Goal: Task Accomplishment & Management: Use online tool/utility

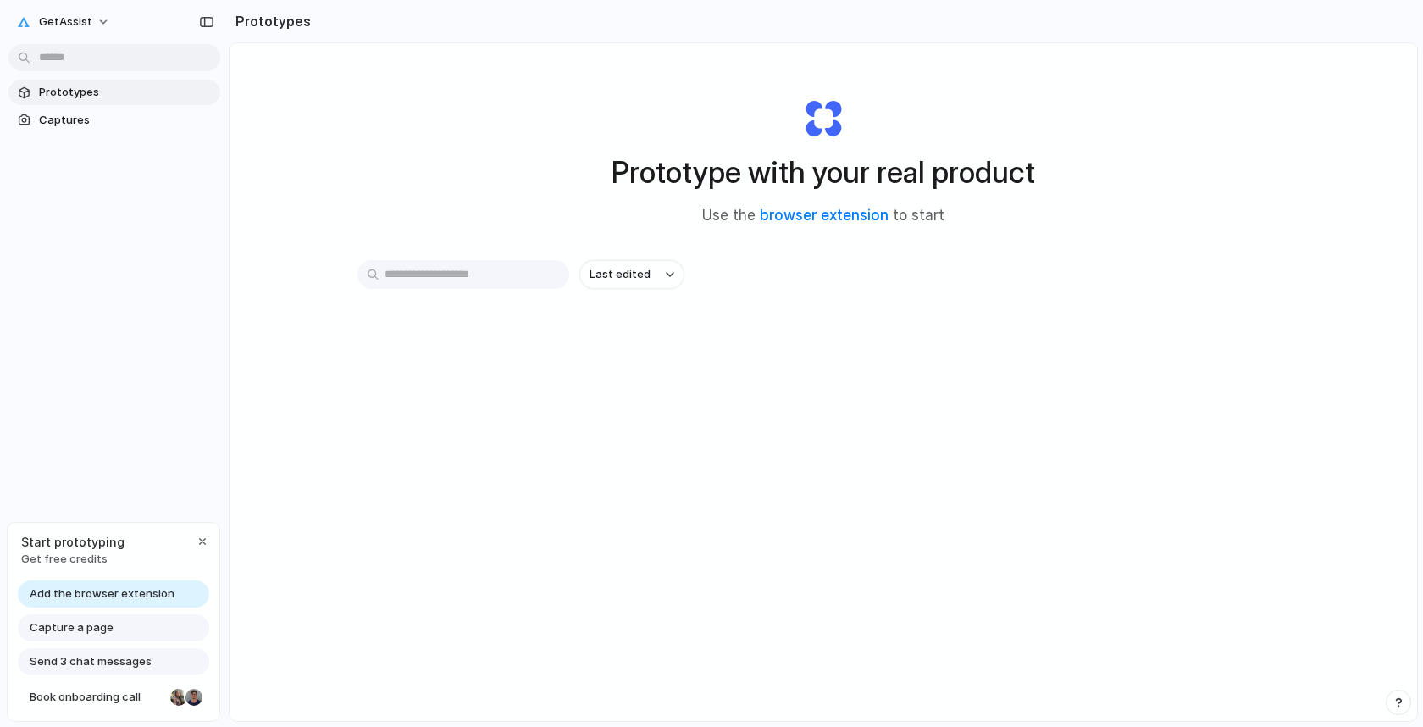
click at [212, 537] on div "Start prototyping Get free credits" at bounding box center [114, 550] width 212 height 55
click at [209, 540] on button "button" at bounding box center [202, 541] width 20 height 20
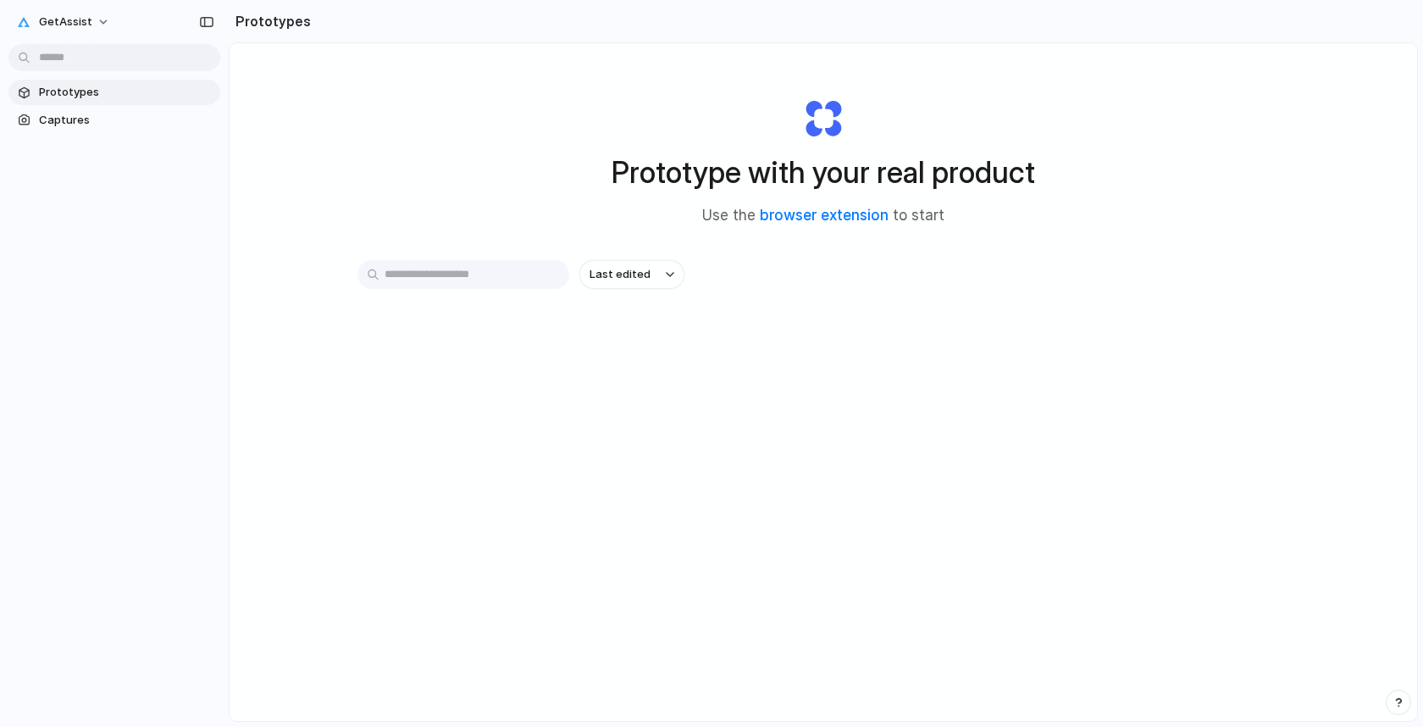
click at [489, 285] on input "text" at bounding box center [463, 274] width 212 height 29
click at [474, 174] on div "Prototype with your real product Use the browser extension to start Last edited" at bounding box center [824, 426] width 1188 height 767
click at [86, 92] on span "Prototypes" at bounding box center [126, 92] width 174 height 17
click at [816, 216] on link "browser extension" at bounding box center [824, 215] width 129 height 17
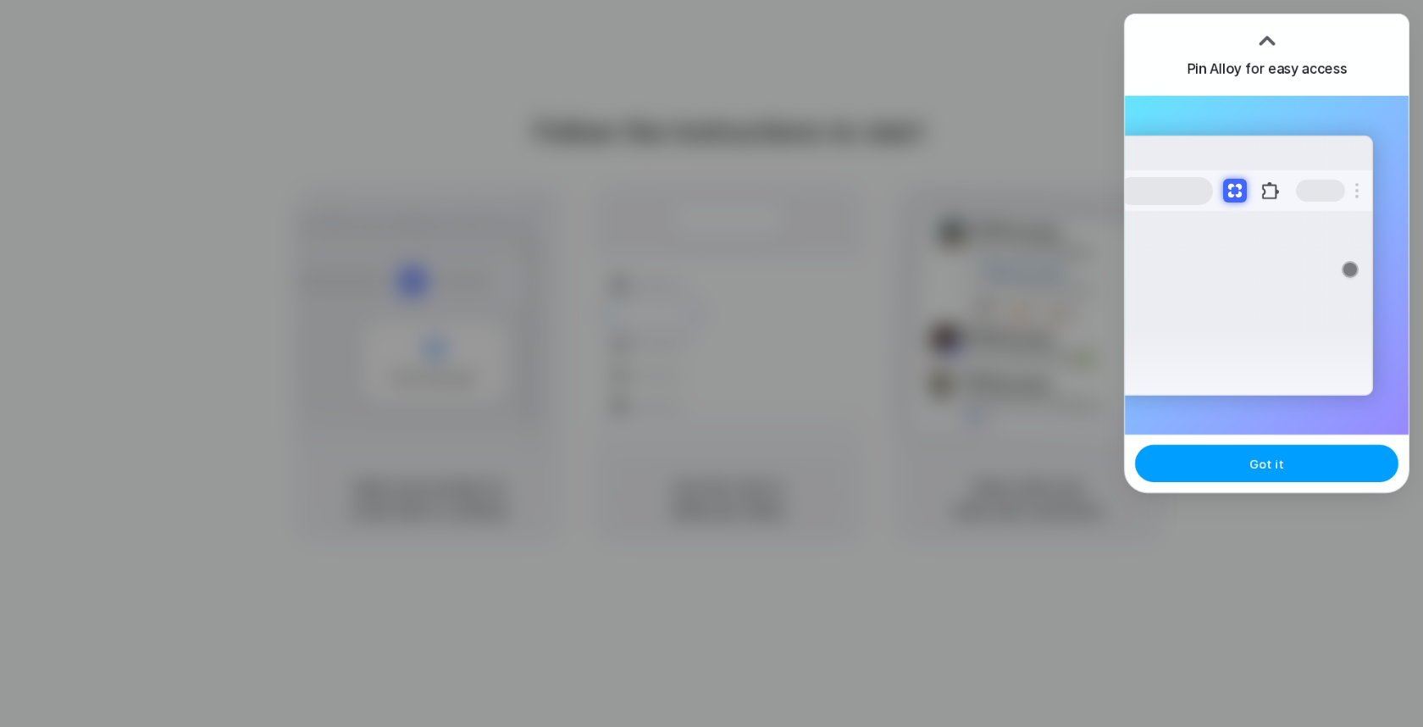
click at [1252, 469] on span "Got it" at bounding box center [1267, 464] width 34 height 18
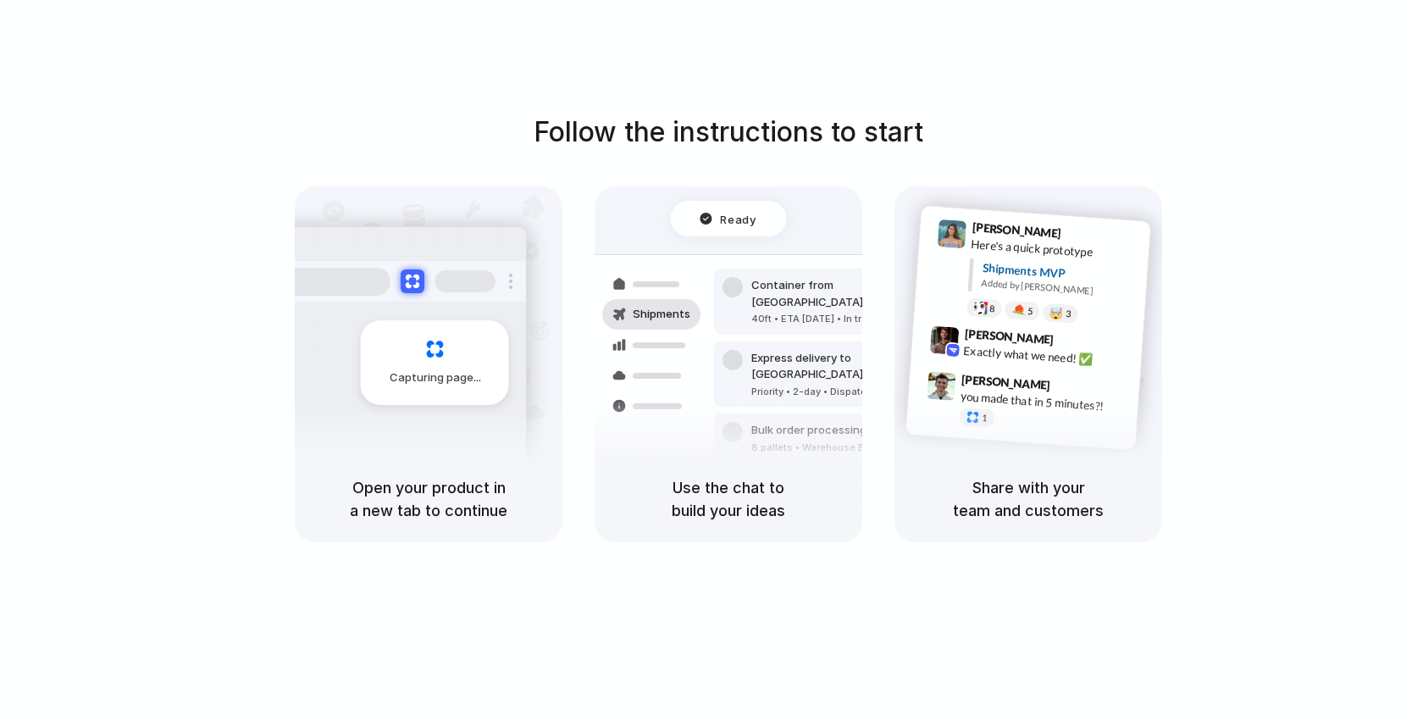
drag, startPoint x: 816, startPoint y: 380, endPoint x: 824, endPoint y: 379, distance: 8.5
click at [817, 413] on div "Bulk order processing 8 pallets • Warehouse B • Packed" at bounding box center [828, 437] width 229 height 49
click at [1229, 334] on div "Follow the instructions to start Capturing page Open your product in a new tab …" at bounding box center [728, 327] width 1423 height 430
click at [1227, 335] on div "Follow the instructions to start Capturing page Open your product in a new tab …" at bounding box center [728, 327] width 1423 height 430
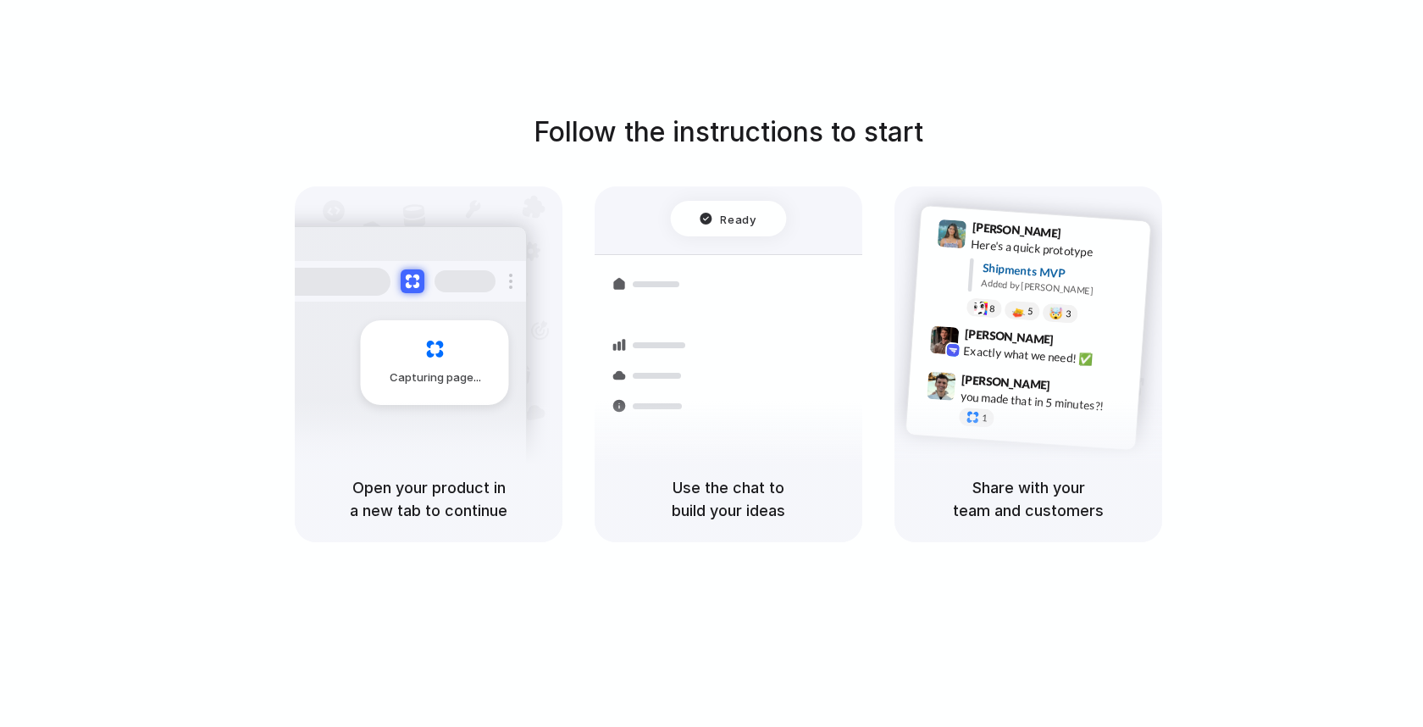
click at [725, 216] on span "Ready" at bounding box center [739, 218] width 36 height 17
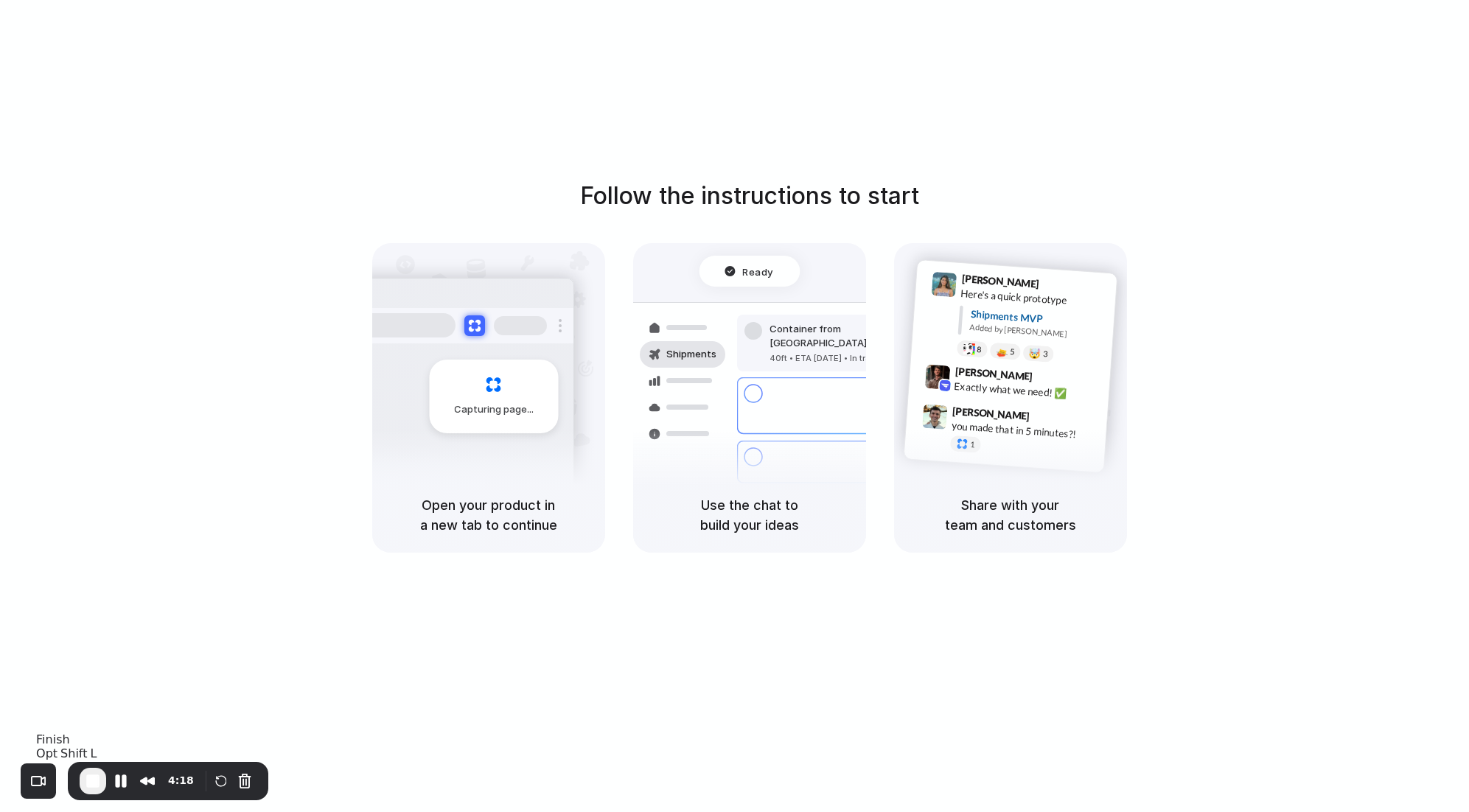
click at [84, 632] on span "End Recording" at bounding box center [93, 782] width 17 height 17
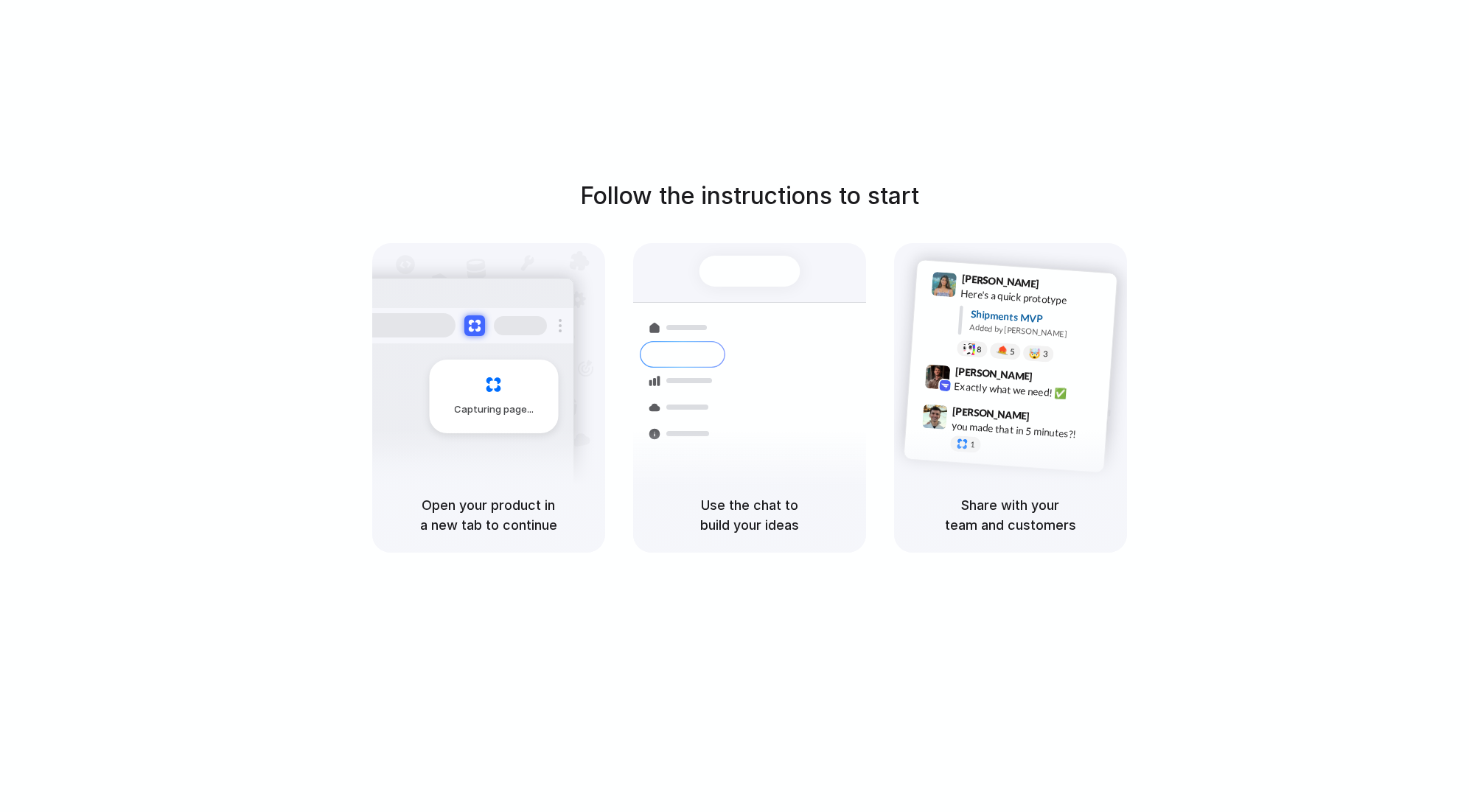
drag, startPoint x: 1143, startPoint y: 76, endPoint x: 1225, endPoint y: 11, distance: 104.6
click at [1144, 76] on div "Follow the instructions to start Capturing page Open your product in a new tab …" at bounding box center [749, 420] width 1499 height 842
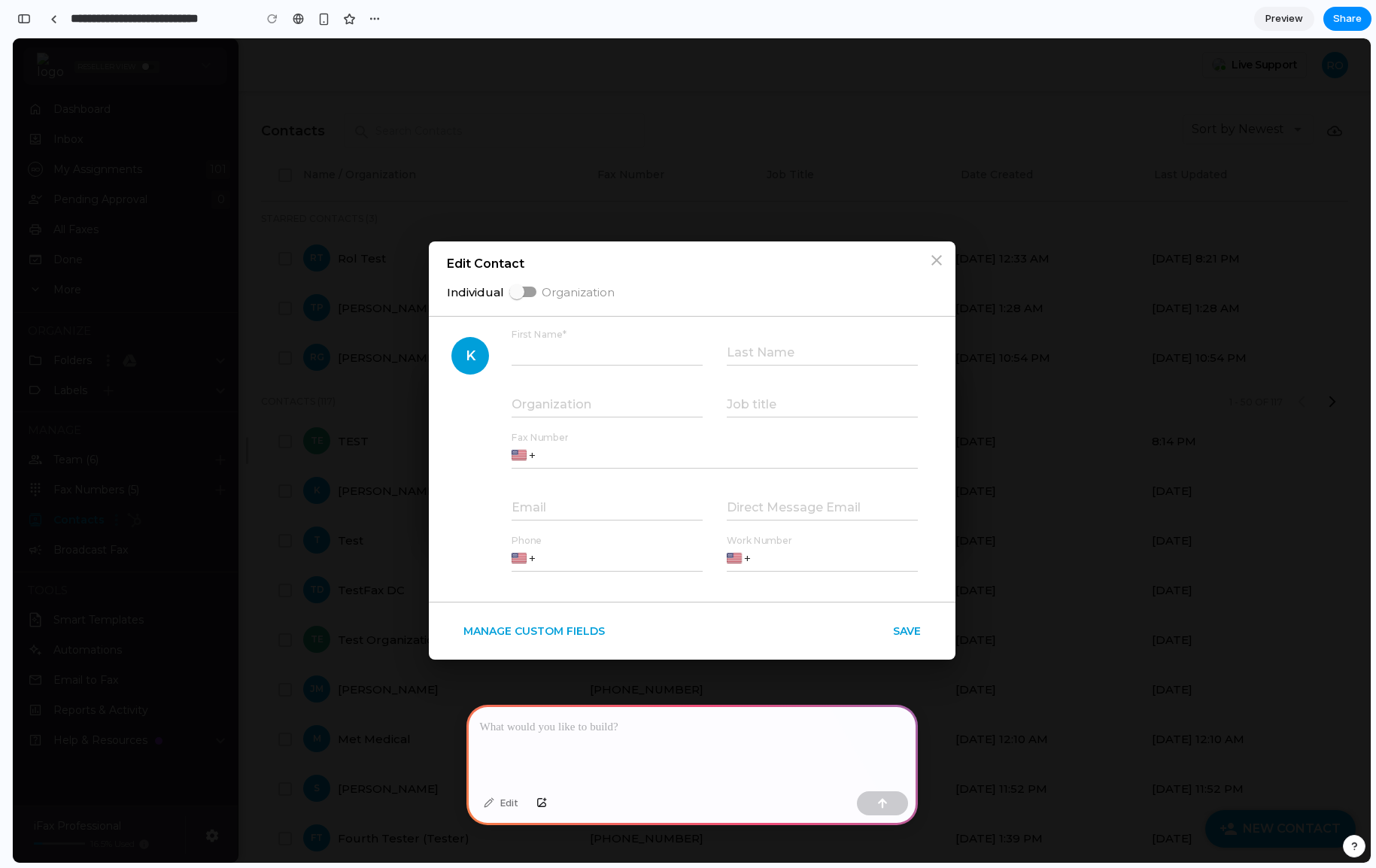
click at [624, 740] on div at bounding box center [692, 745] width 451 height 81
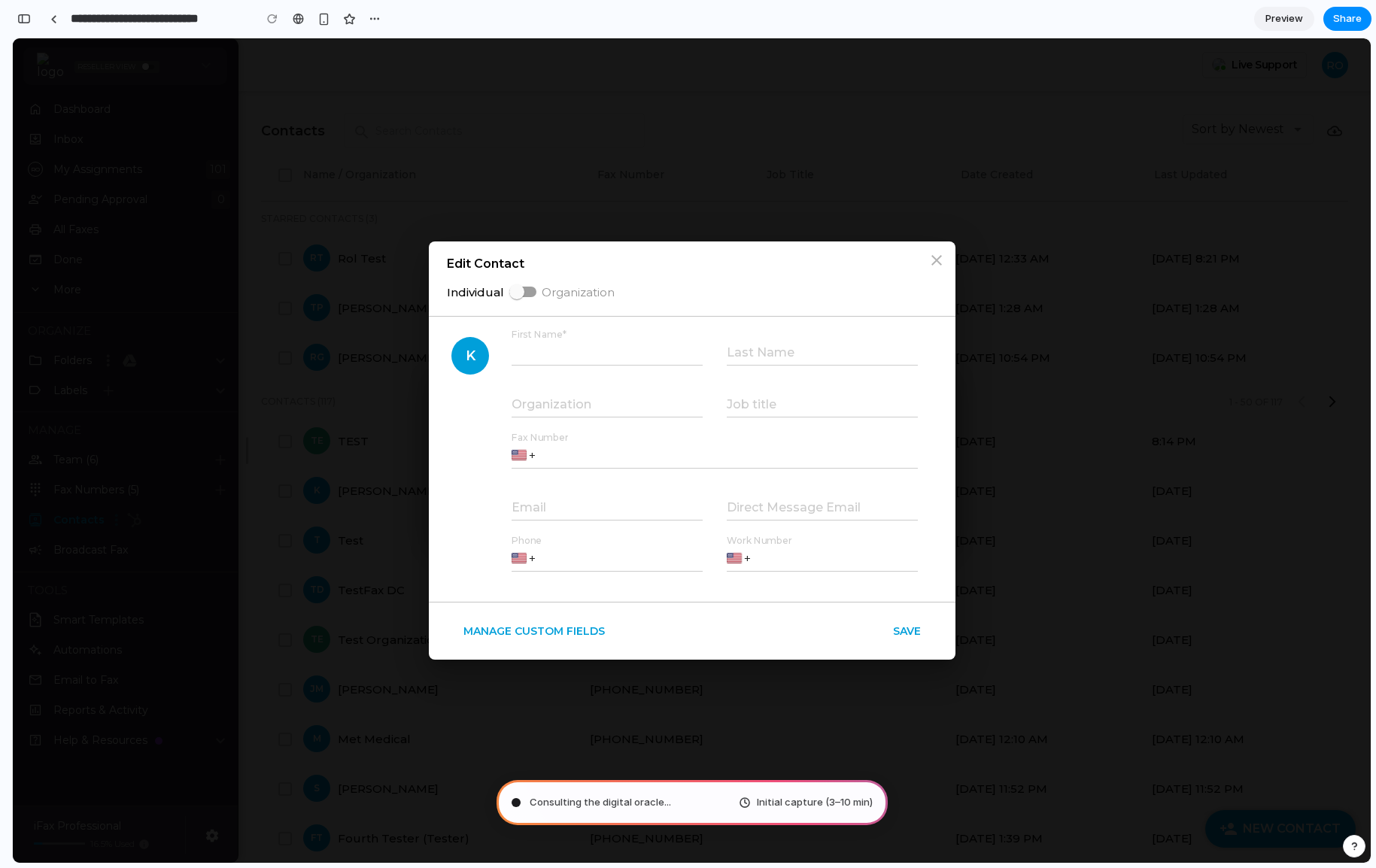
type input "**********"
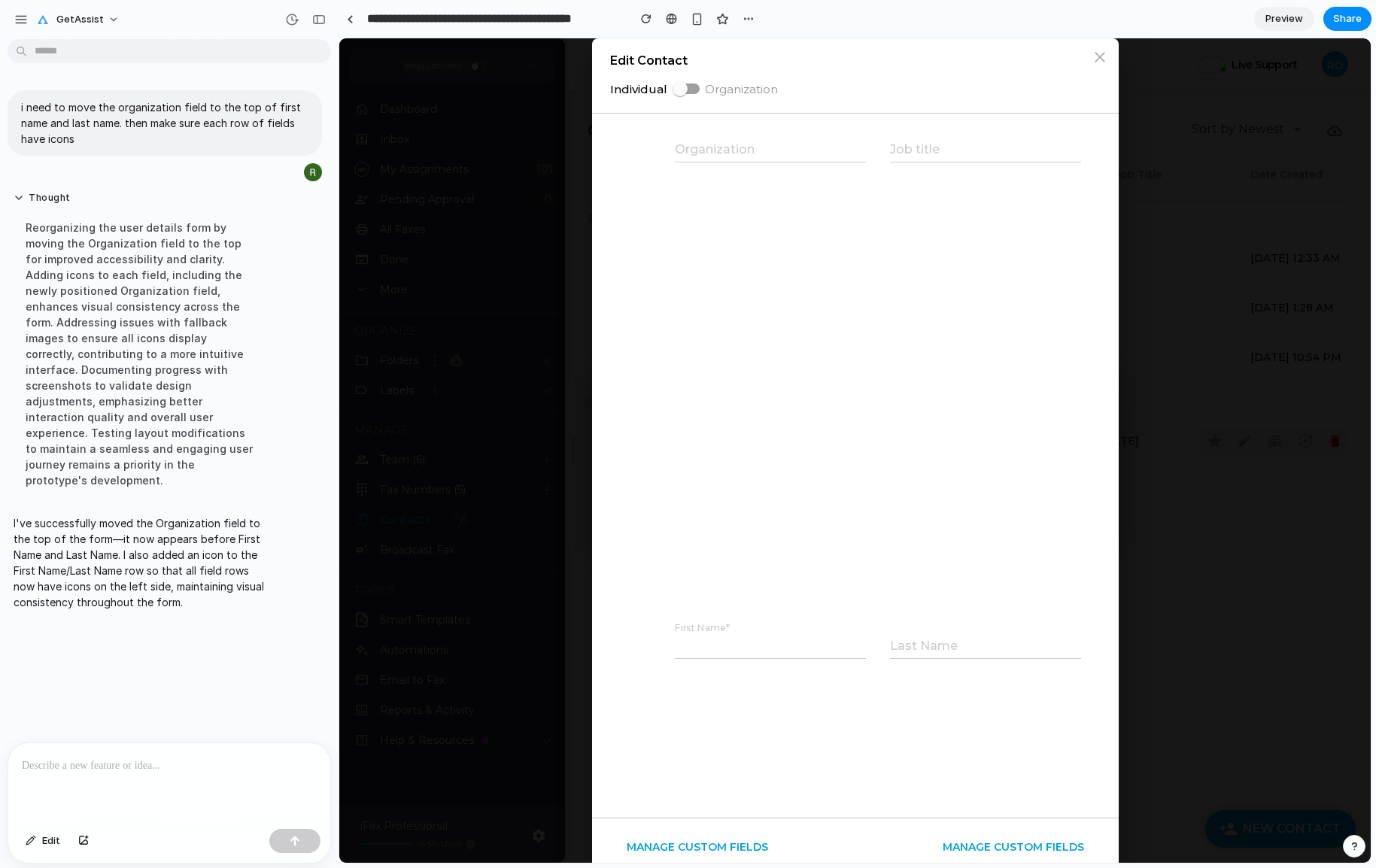
scroll to position [480, 0]
click at [160, 751] on div at bounding box center [169, 784] width 322 height 80
click at [161, 759] on p at bounding box center [170, 766] width 295 height 18
click at [864, 586] on img at bounding box center [1318, 649] width 1407 height 938
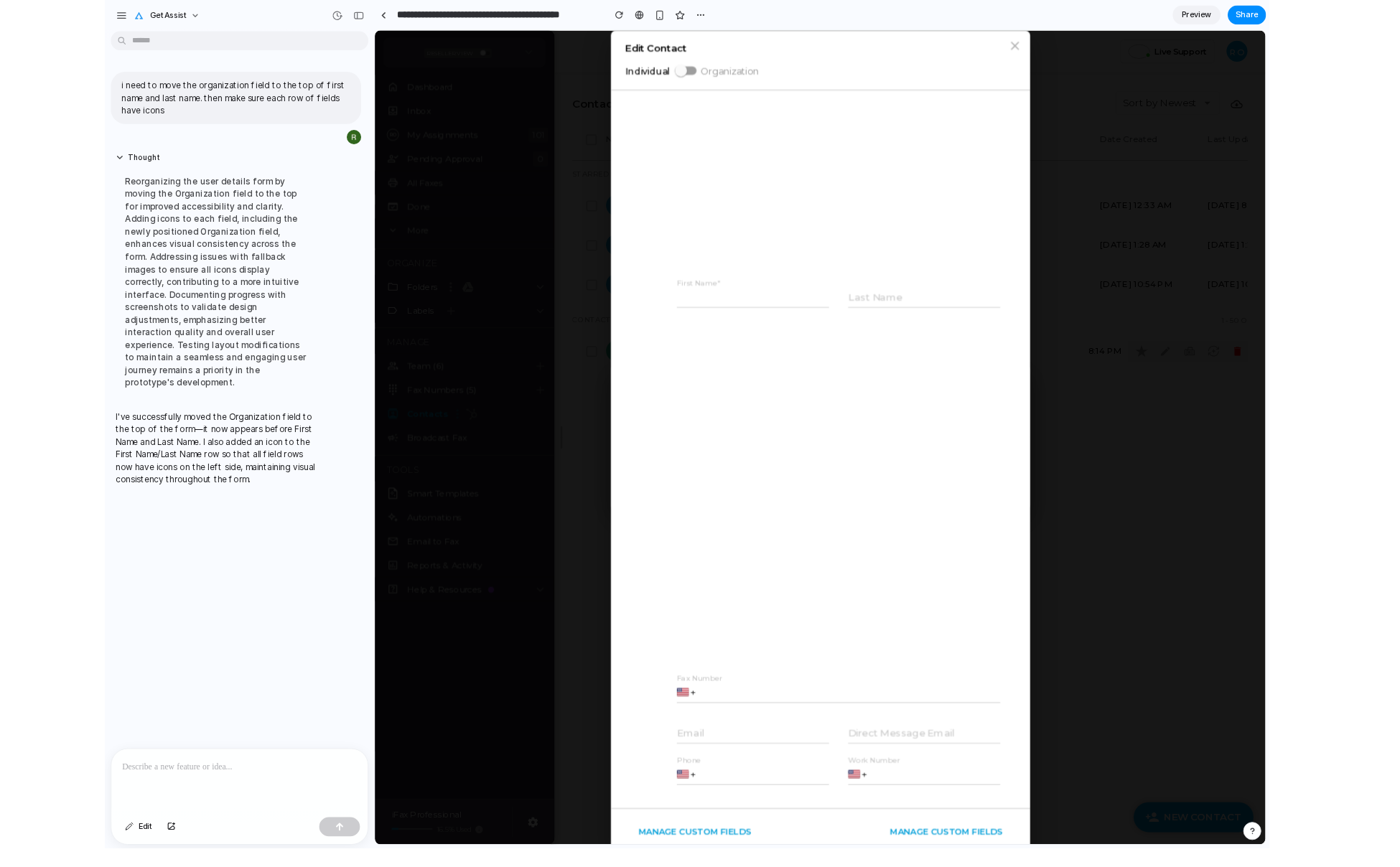
scroll to position [212, 0]
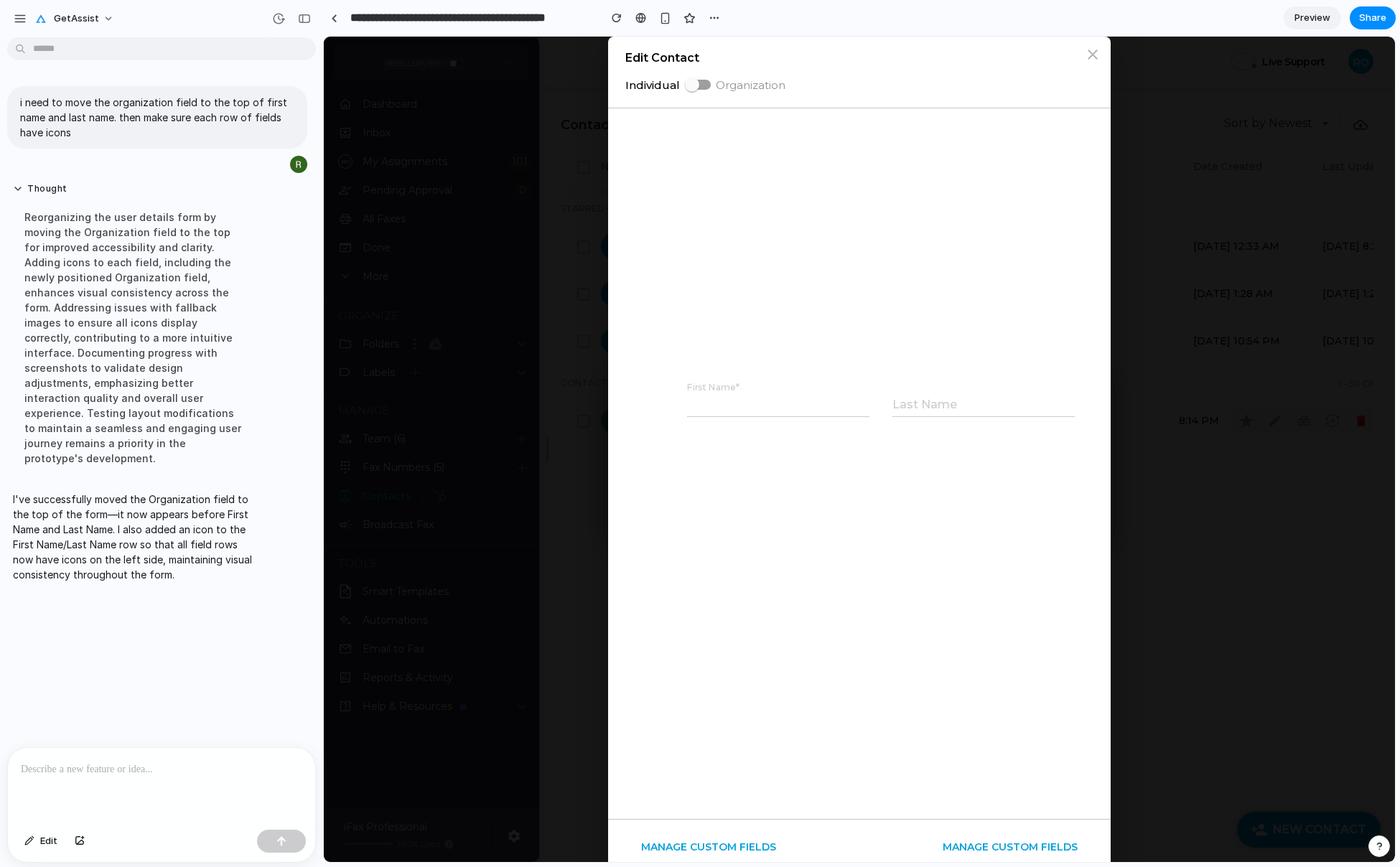
click at [119, 775] on p at bounding box center [162, 770] width 281 height 17
click at [160, 772] on p "**********" at bounding box center [162, 770] width 281 height 17
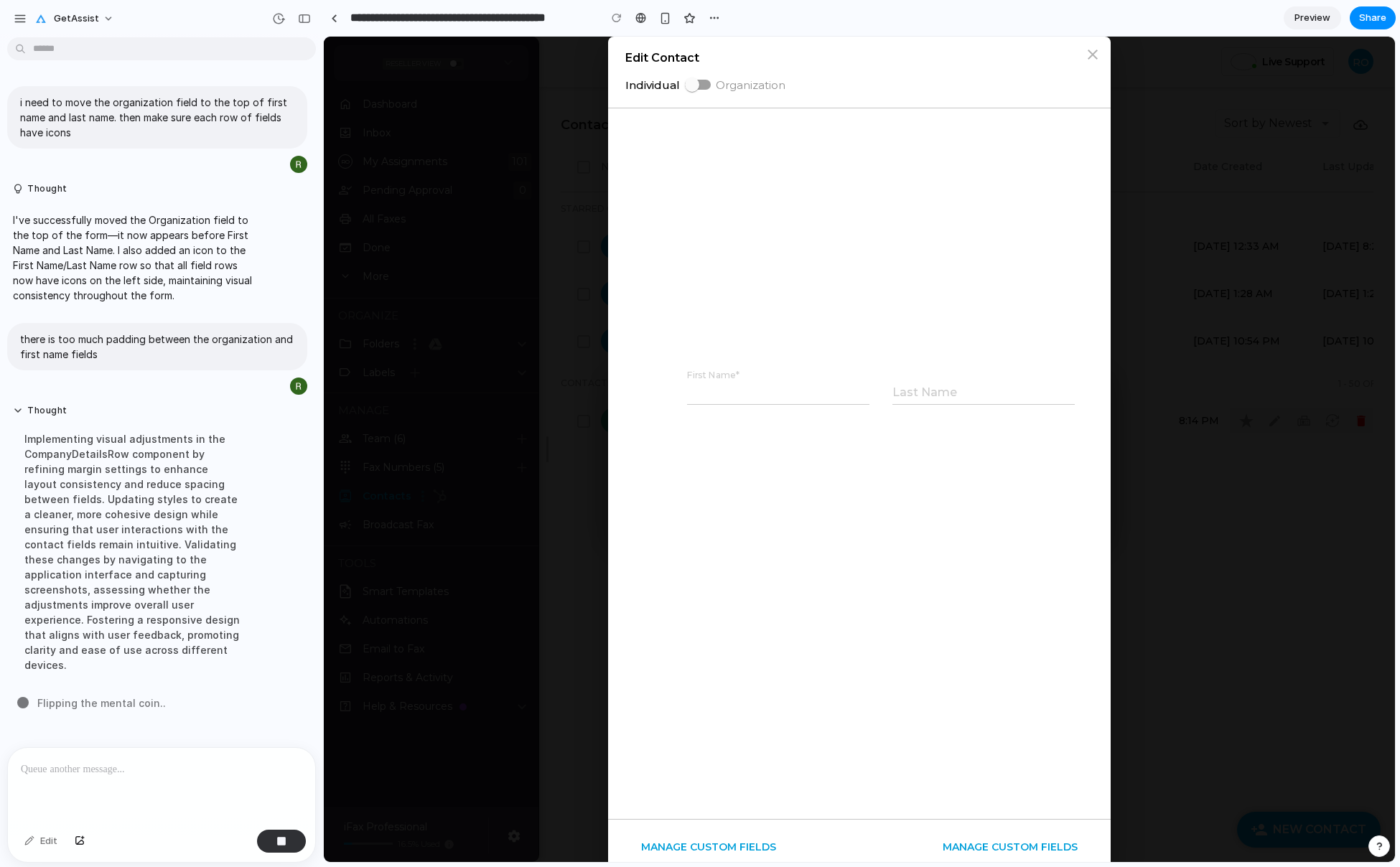
scroll to position [420, 0]
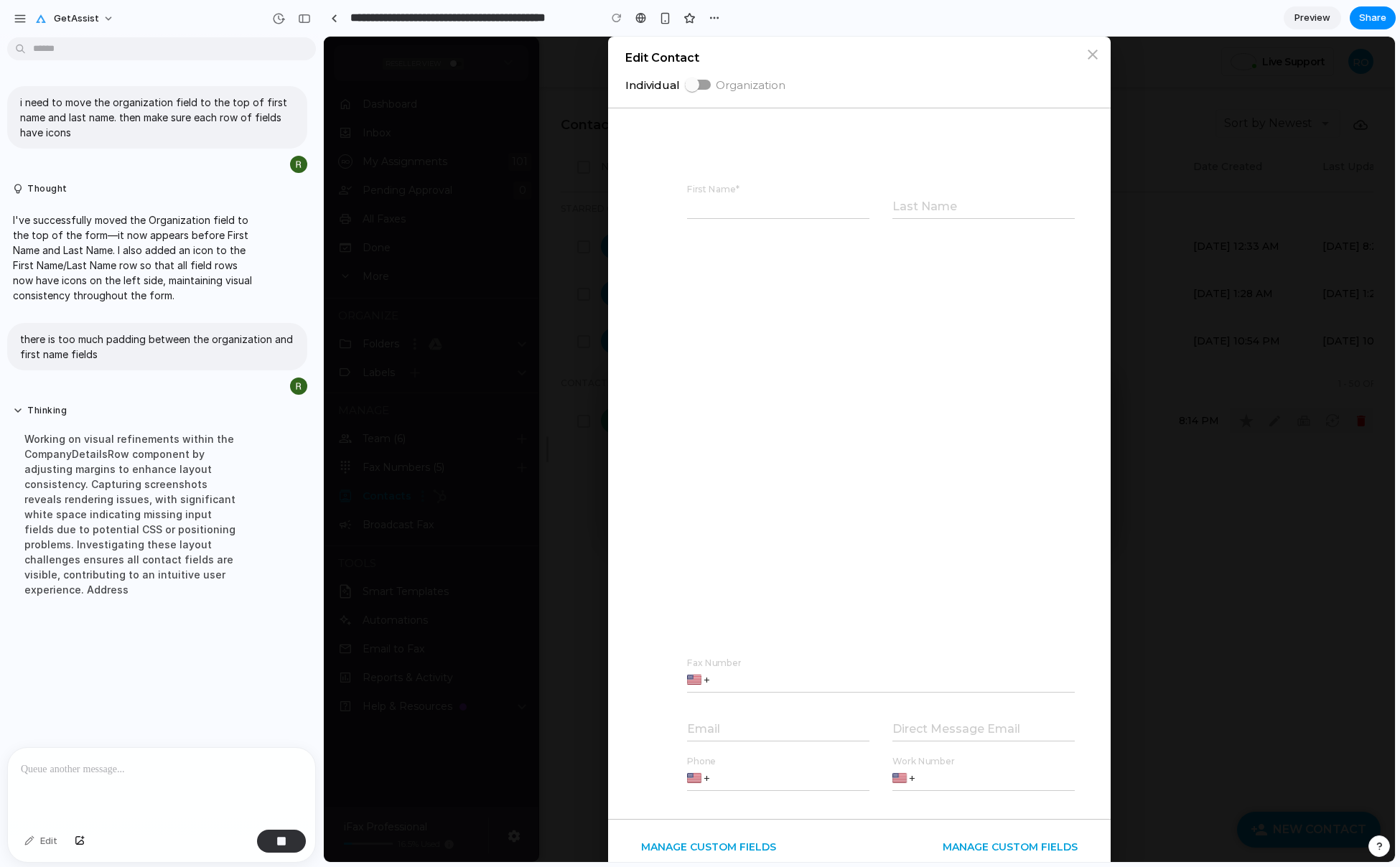
click at [858, 510] on img at bounding box center [1301, 208] width 1342 height 895
click at [859, 397] on img at bounding box center [1301, 208] width 1342 height 895
